Goal: Information Seeking & Learning: Learn about a topic

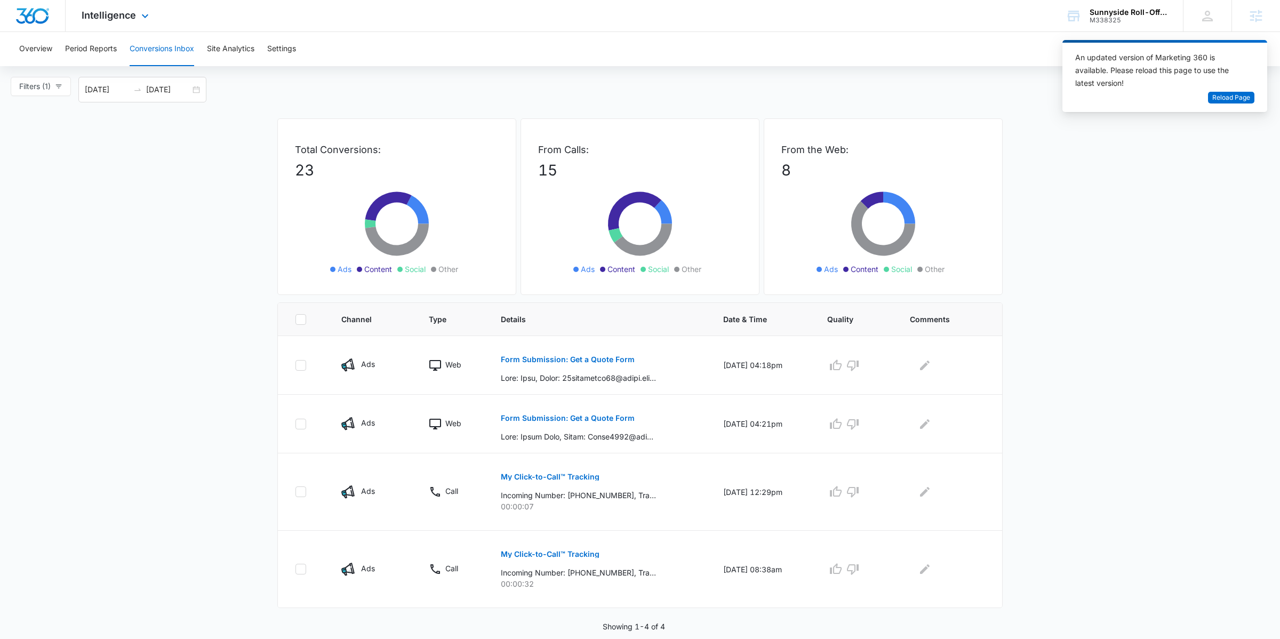
click at [138, 27] on div "Intelligence Apps Reputation Websites Forms CRM Email Social Payments POS Conte…" at bounding box center [117, 15] width 102 height 31
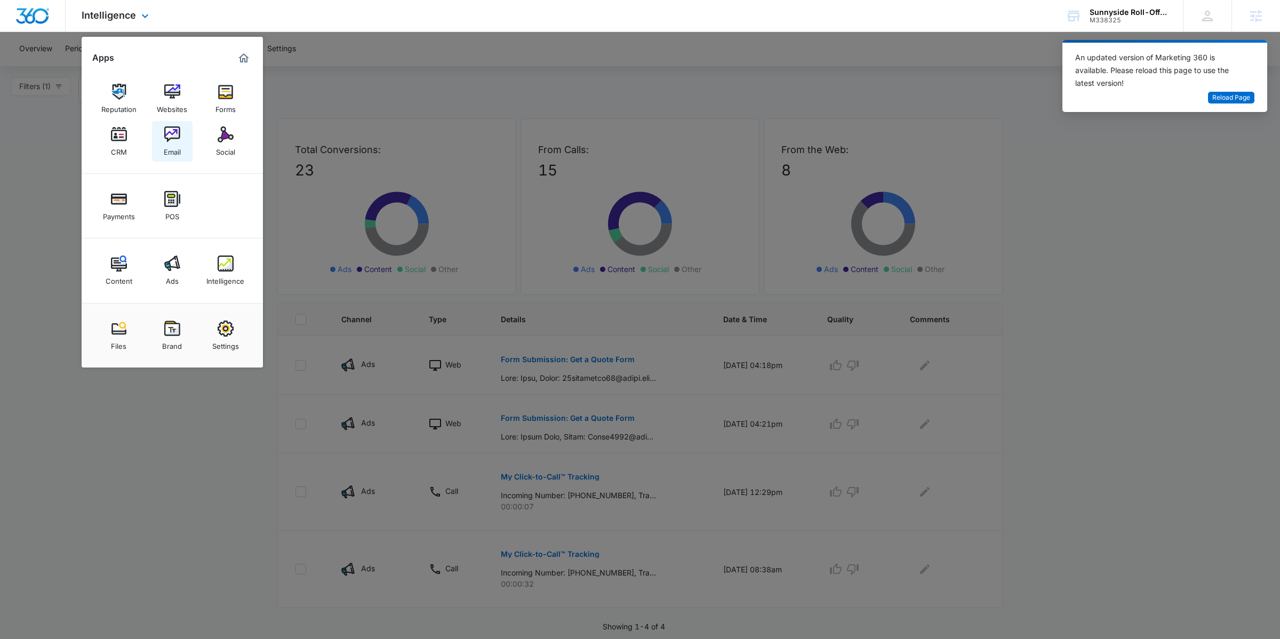
click at [182, 141] on link "Email" at bounding box center [172, 141] width 41 height 41
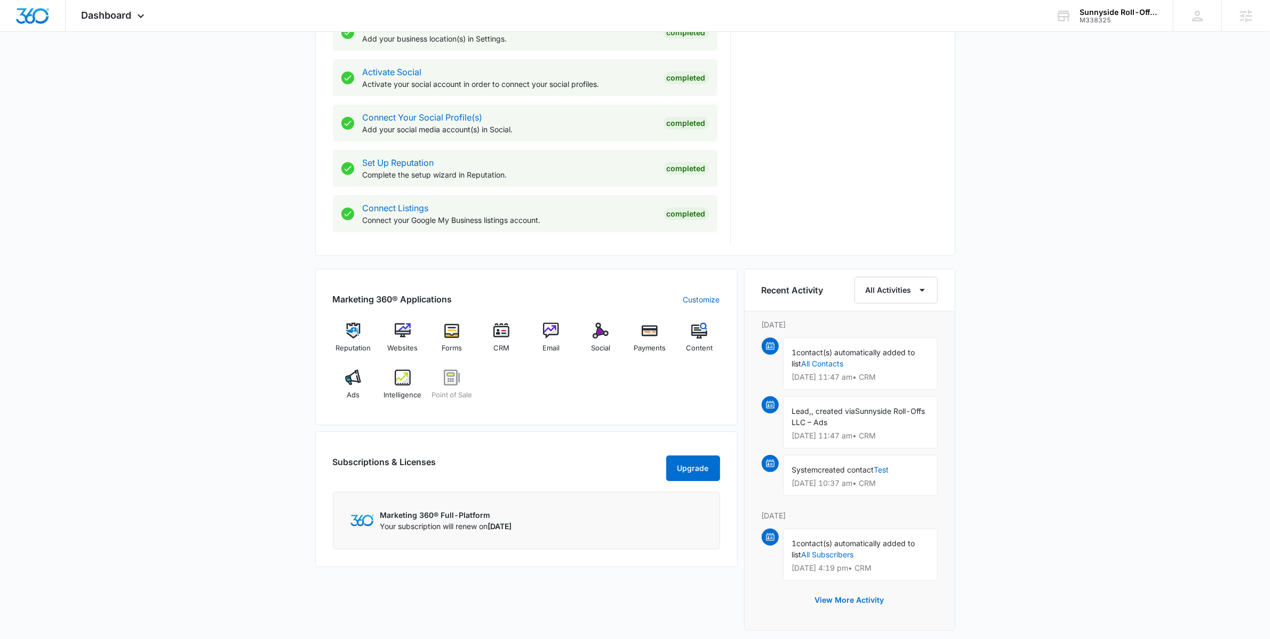
scroll to position [526, 0]
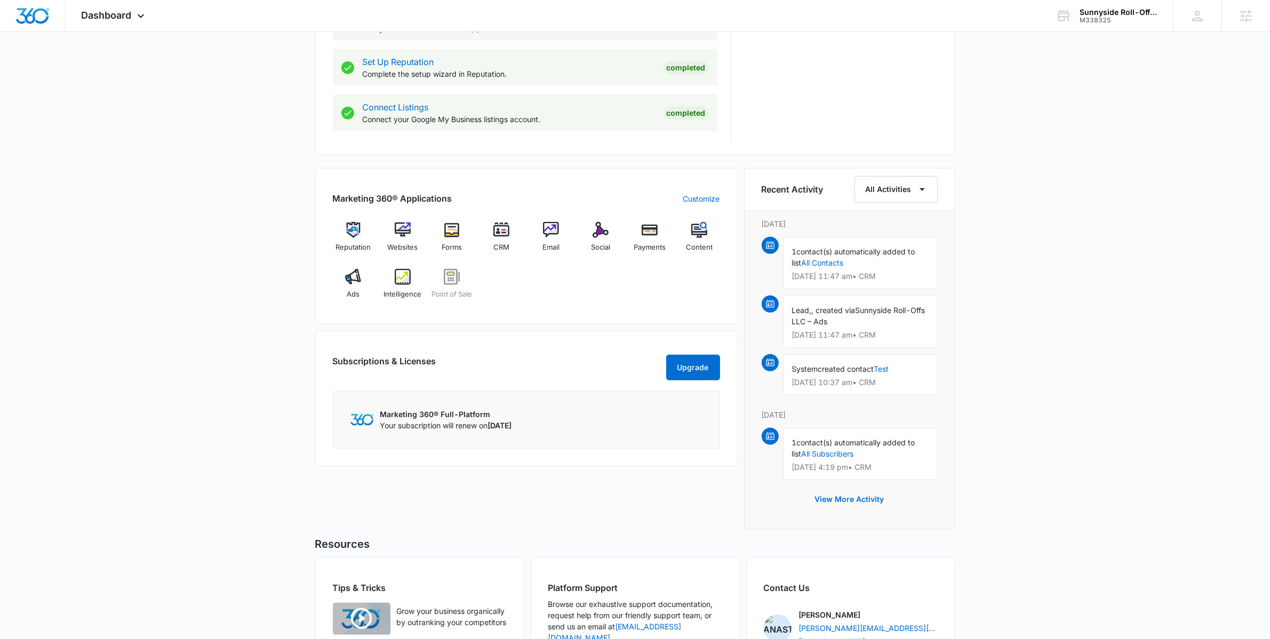
click at [260, 300] on div "[DATE] is [DATE] Good afternoon, [PERSON_NAME]! Contacts You have 24 contacts G…" at bounding box center [635, 126] width 1270 height 1214
click at [548, 245] on span "Email" at bounding box center [550, 247] width 17 height 11
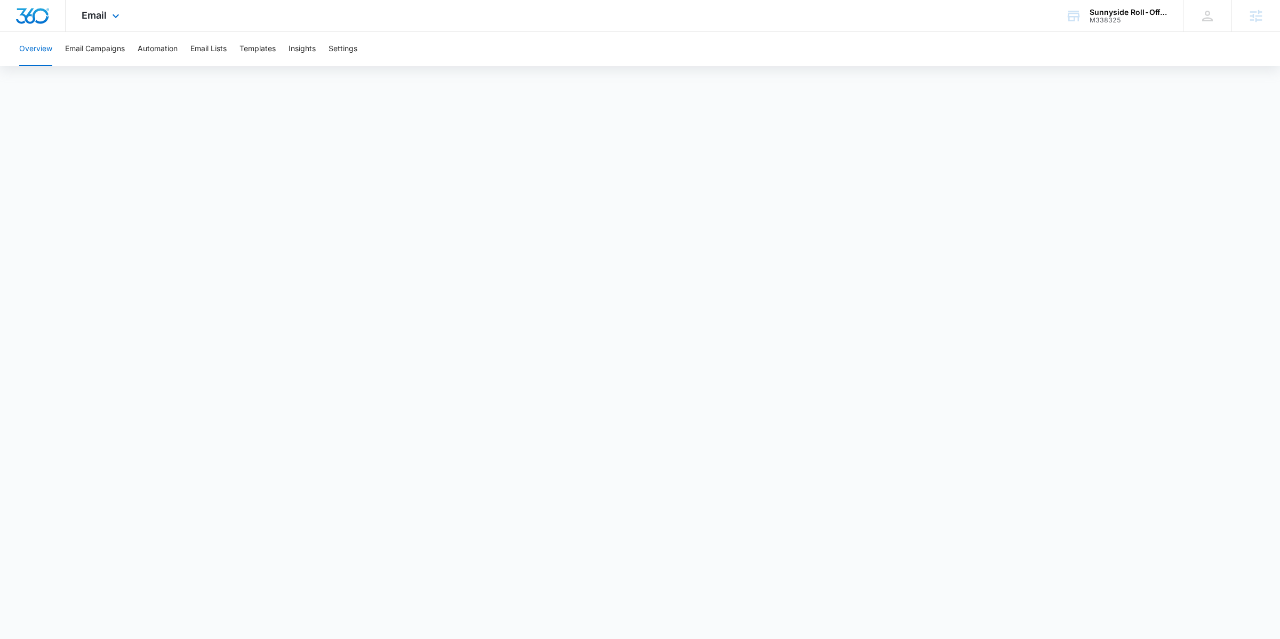
click at [123, 22] on div "Email Apps Reputation Websites Forms CRM Email Social Payments POS Content Ads …" at bounding box center [102, 15] width 73 height 31
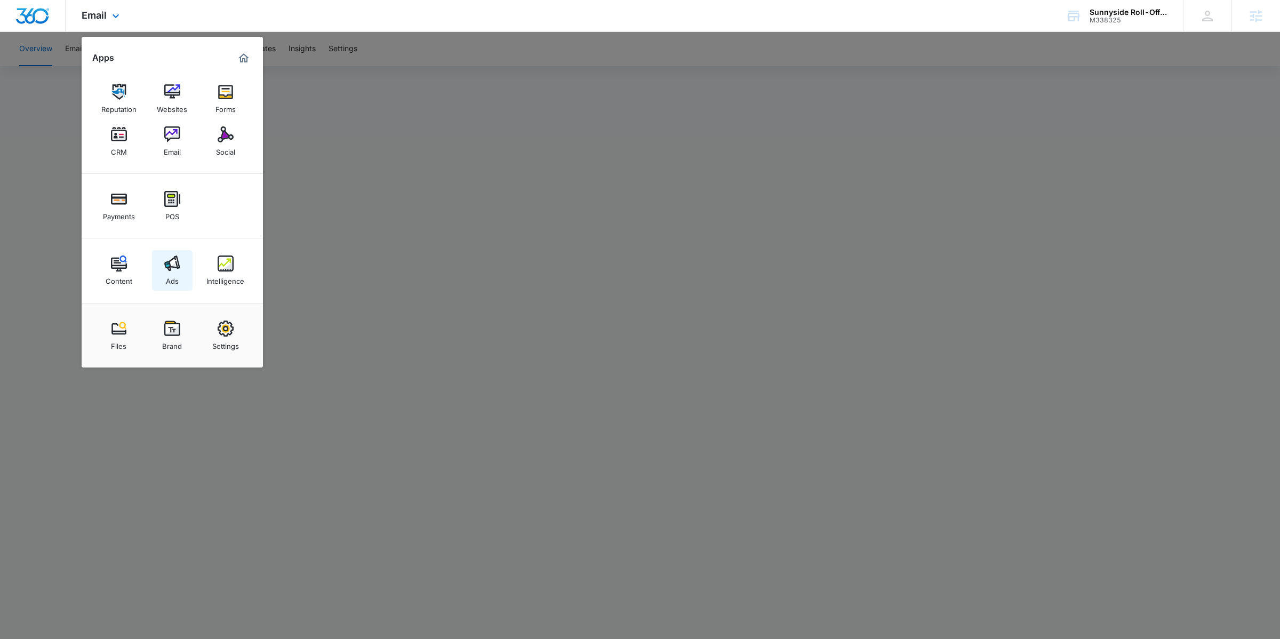
click at [174, 271] on img at bounding box center [172, 263] width 16 height 16
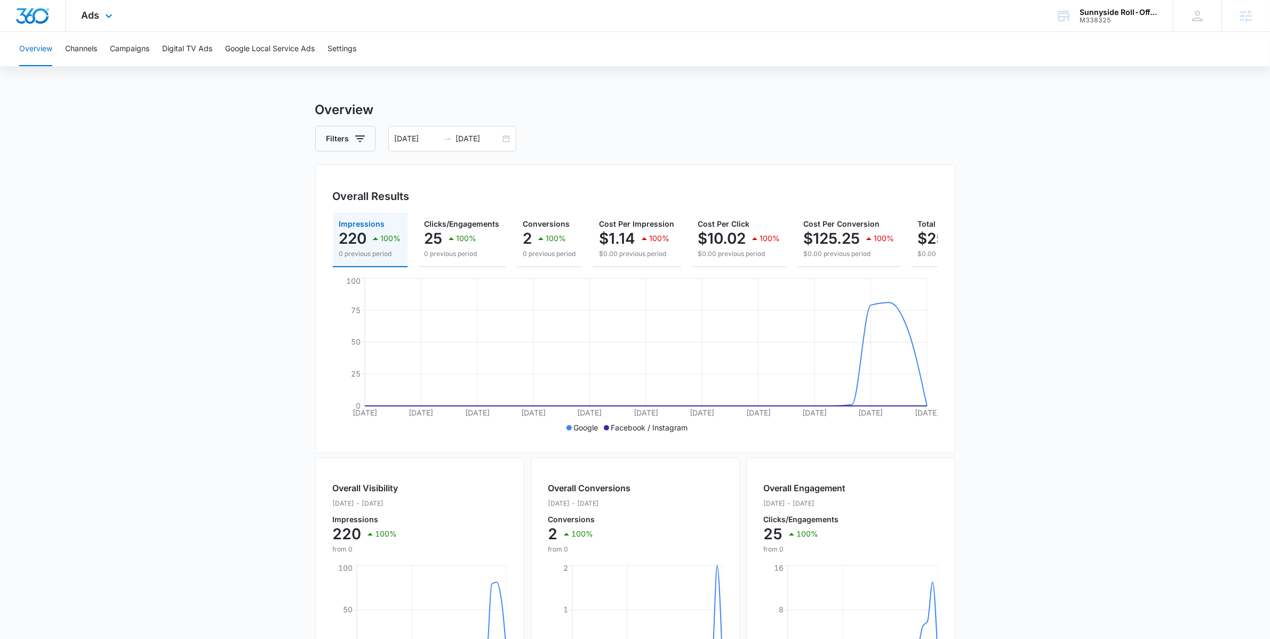
click at [38, 24] on div at bounding box center [33, 15] width 66 height 31
click at [32, 25] on div at bounding box center [33, 15] width 66 height 31
click at [99, 20] on span "Ads" at bounding box center [91, 15] width 18 height 11
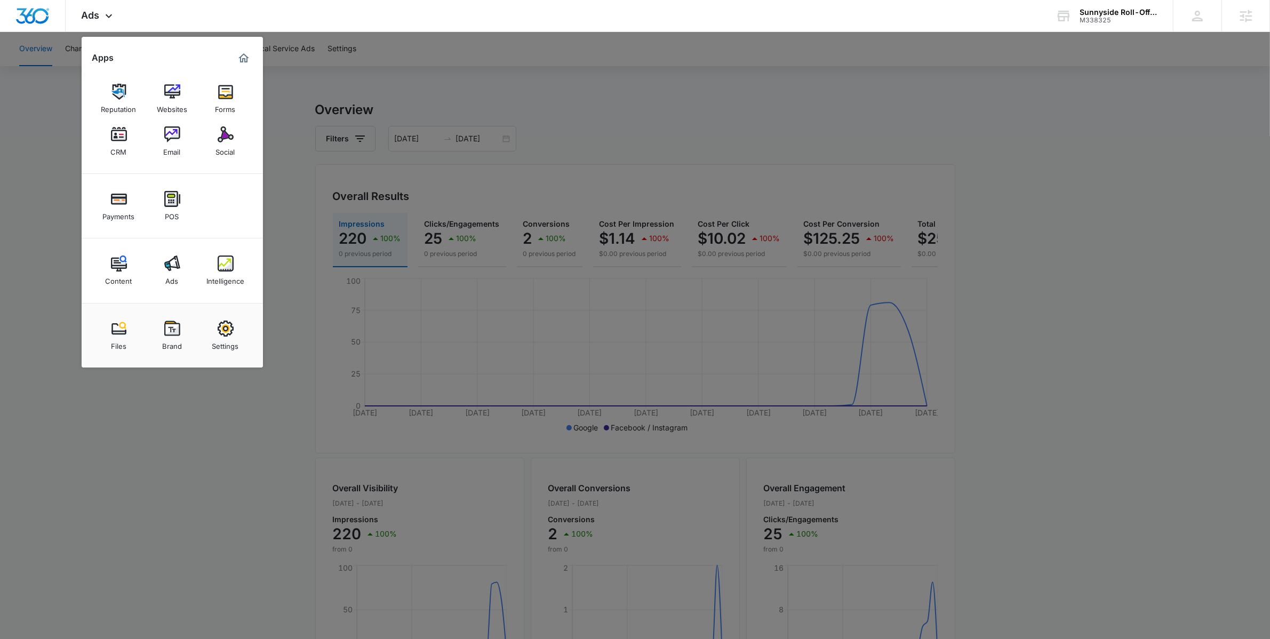
click at [293, 404] on div at bounding box center [635, 319] width 1270 height 639
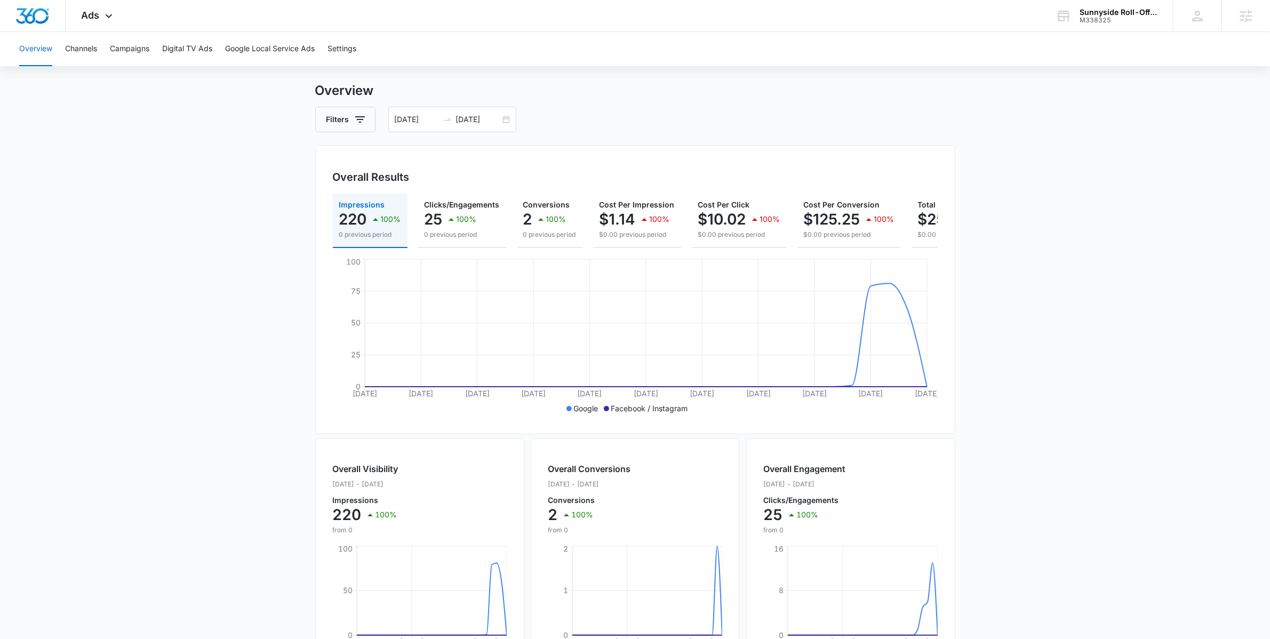
scroll to position [38, 0]
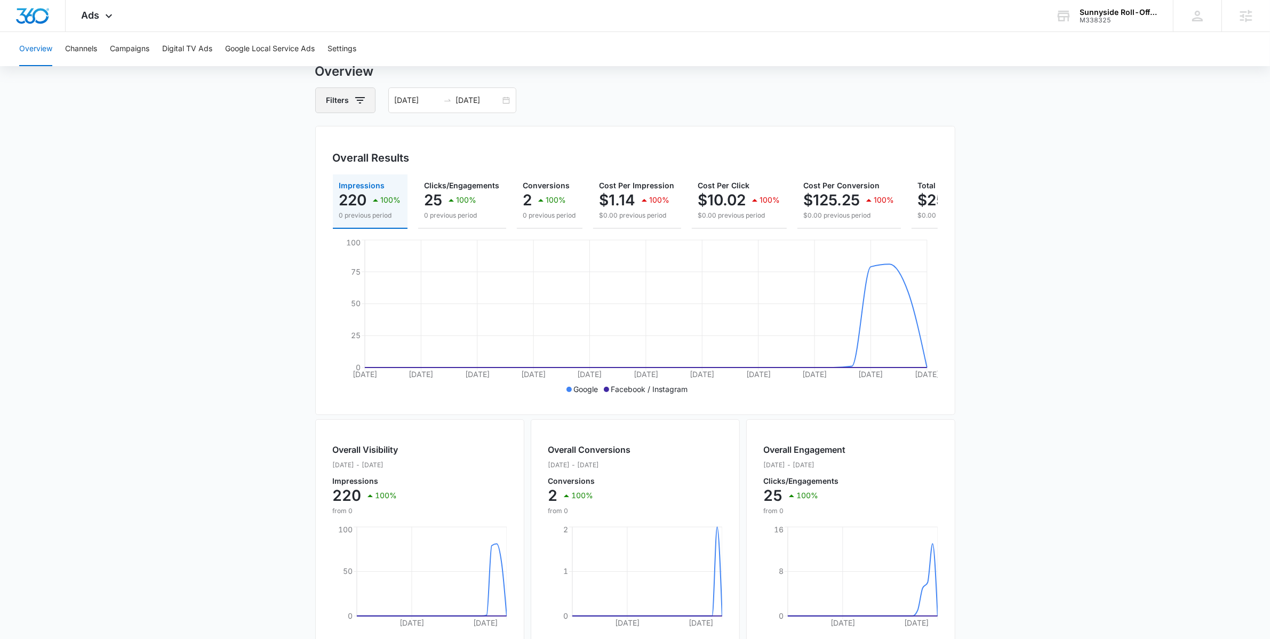
click at [360, 101] on icon "button" at bounding box center [360, 100] width 13 height 13
click at [438, 139] on icon "Show Channel filters" at bounding box center [442, 139] width 13 height 13
click at [629, 117] on div "Overview Filters Channel Channel Google Facebook / Instagram Type Clear All [DA…" at bounding box center [635, 445] width 640 height 766
click at [134, 44] on button "Campaigns" at bounding box center [129, 49] width 39 height 34
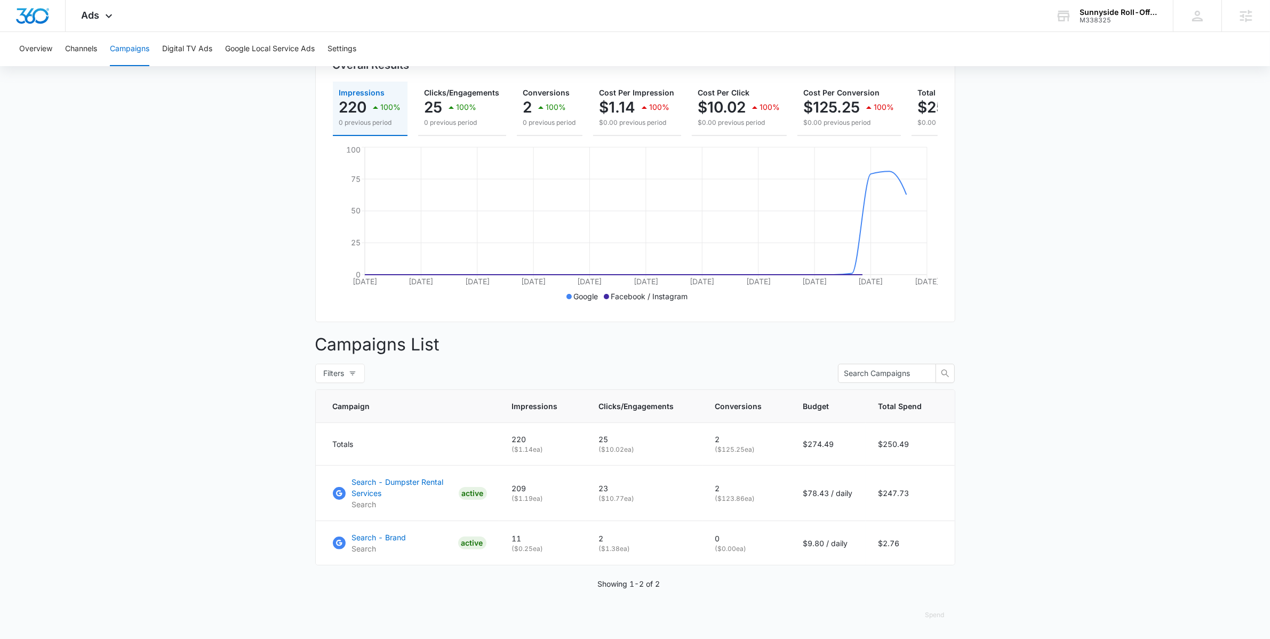
scroll to position [143, 0]
drag, startPoint x: 604, startPoint y: 498, endPoint x: 636, endPoint y: 499, distance: 32.6
click at [636, 499] on p "( $10.77 ea)" at bounding box center [644, 497] width 91 height 10
drag, startPoint x: 756, startPoint y: 498, endPoint x: 719, endPoint y: 500, distance: 36.3
click at [719, 500] on p "( $123.86 ea)" at bounding box center [746, 497] width 62 height 10
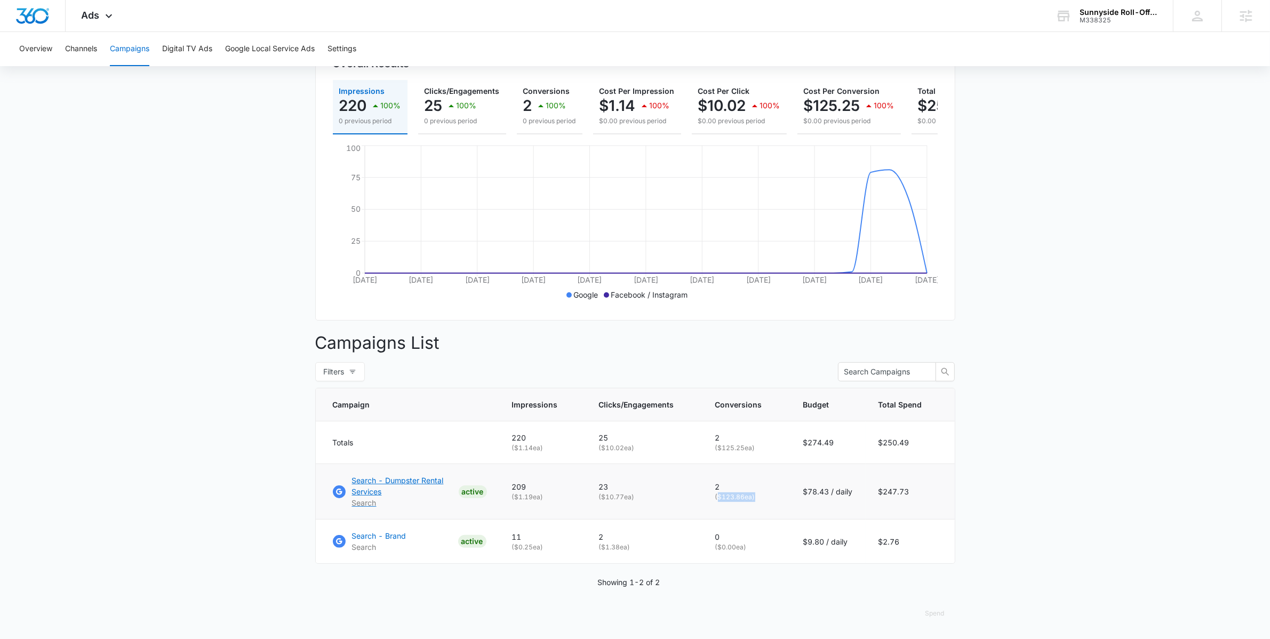
click at [400, 481] on p "Search - Dumpster Rental Services" at bounding box center [403, 486] width 102 height 22
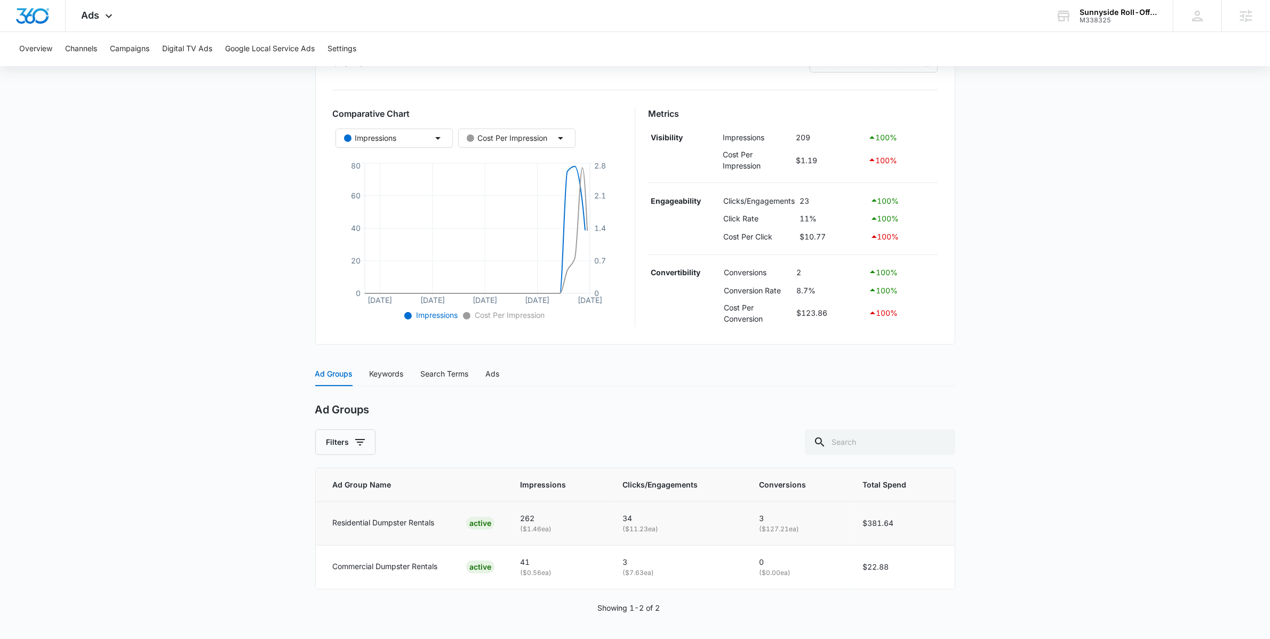
scroll to position [149, 0]
click at [383, 376] on div "Keywords" at bounding box center [387, 373] width 34 height 12
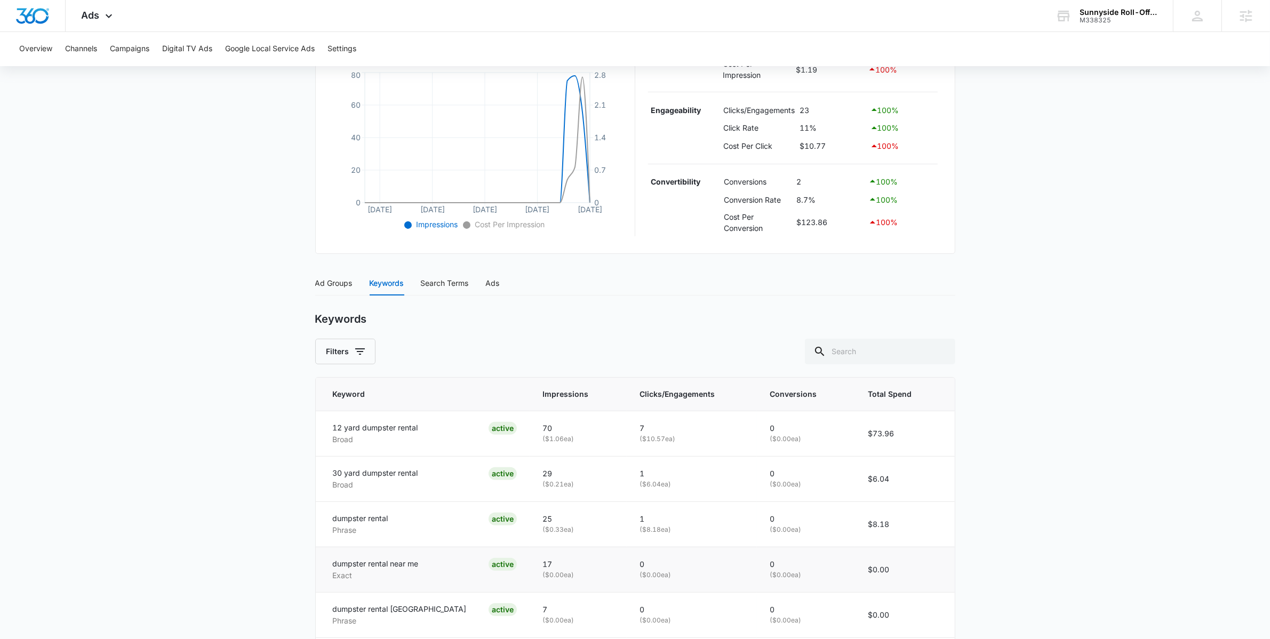
scroll to position [240, 0]
drag, startPoint x: 664, startPoint y: 440, endPoint x: 610, endPoint y: 445, distance: 54.6
click at [627, 445] on td "7 ( $10.57 ea)" at bounding box center [692, 432] width 130 height 45
click at [497, 284] on div "Ads" at bounding box center [493, 282] width 14 height 12
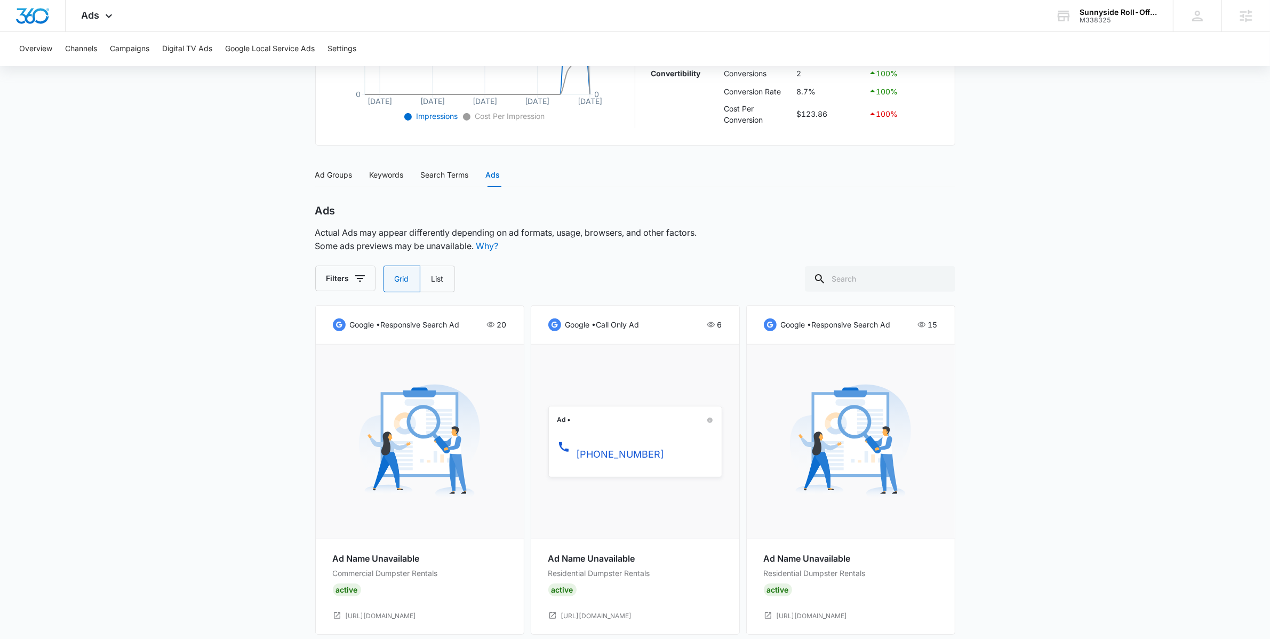
scroll to position [364, 0]
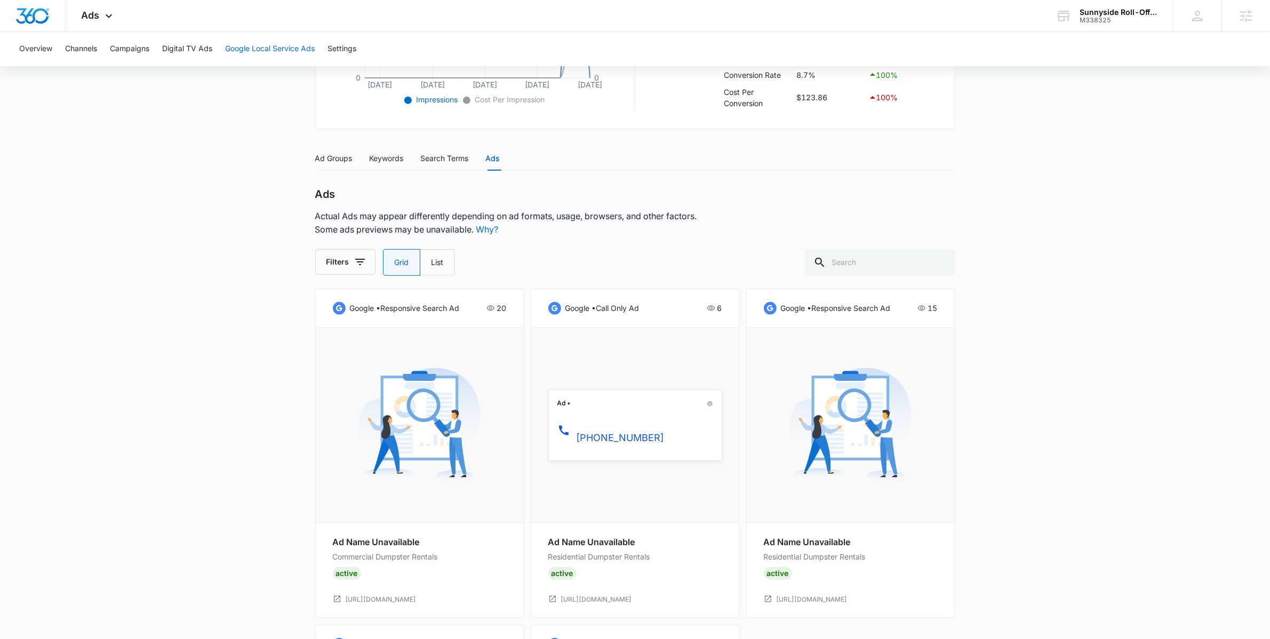
click at [290, 48] on button "Google Local Service Ads" at bounding box center [270, 49] width 90 height 34
